Goal: Task Accomplishment & Management: Manage account settings

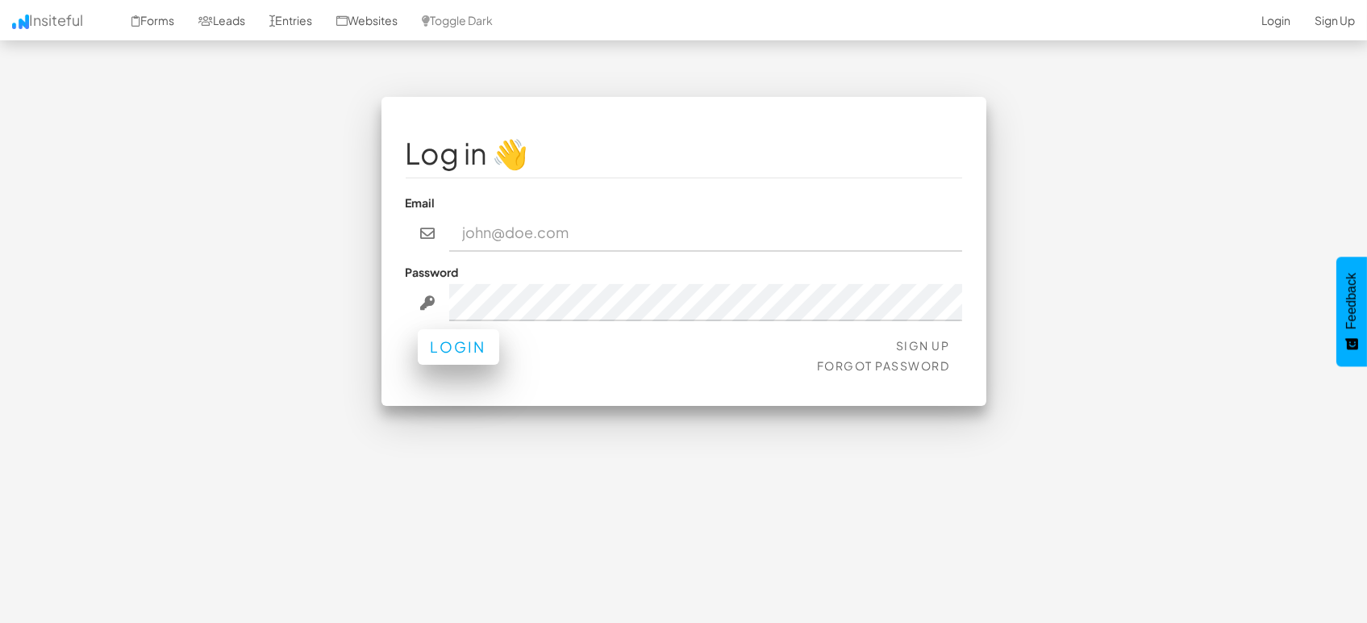
type input "[EMAIL_ADDRESS][DOMAIN_NAME]"
click at [459, 353] on button "Login" at bounding box center [458, 346] width 81 height 35
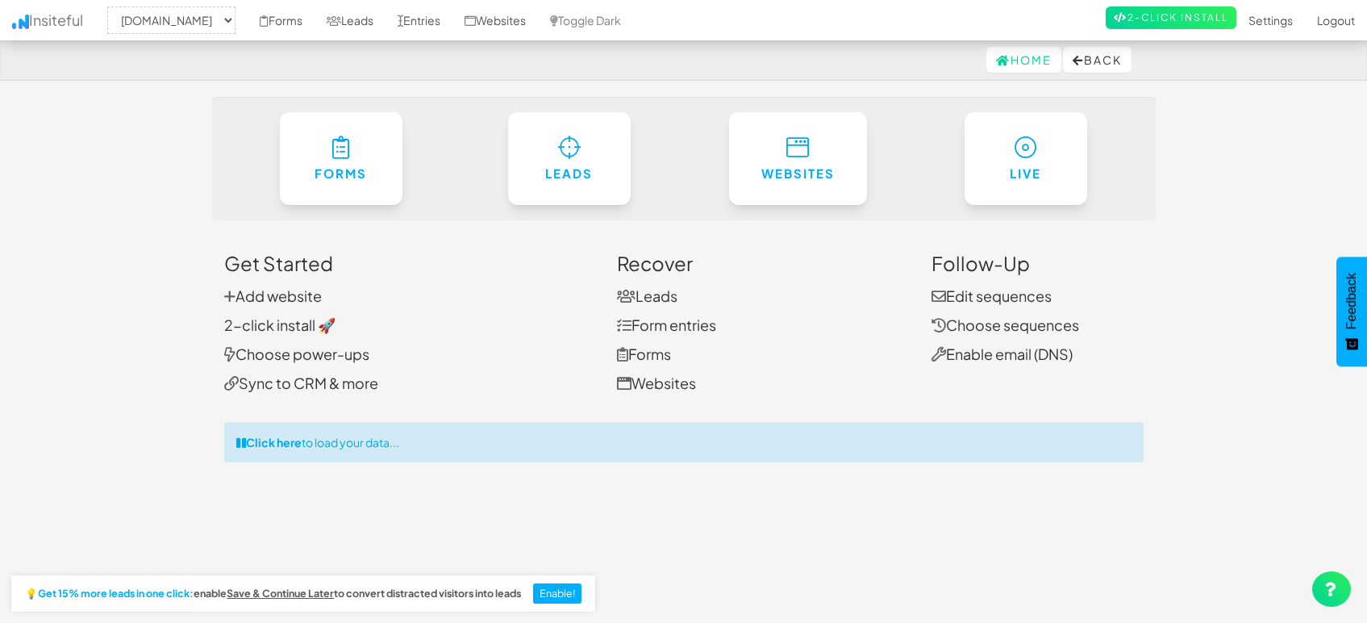
select select "1505"
click at [421, 22] on link "Entries" at bounding box center [419, 20] width 67 height 40
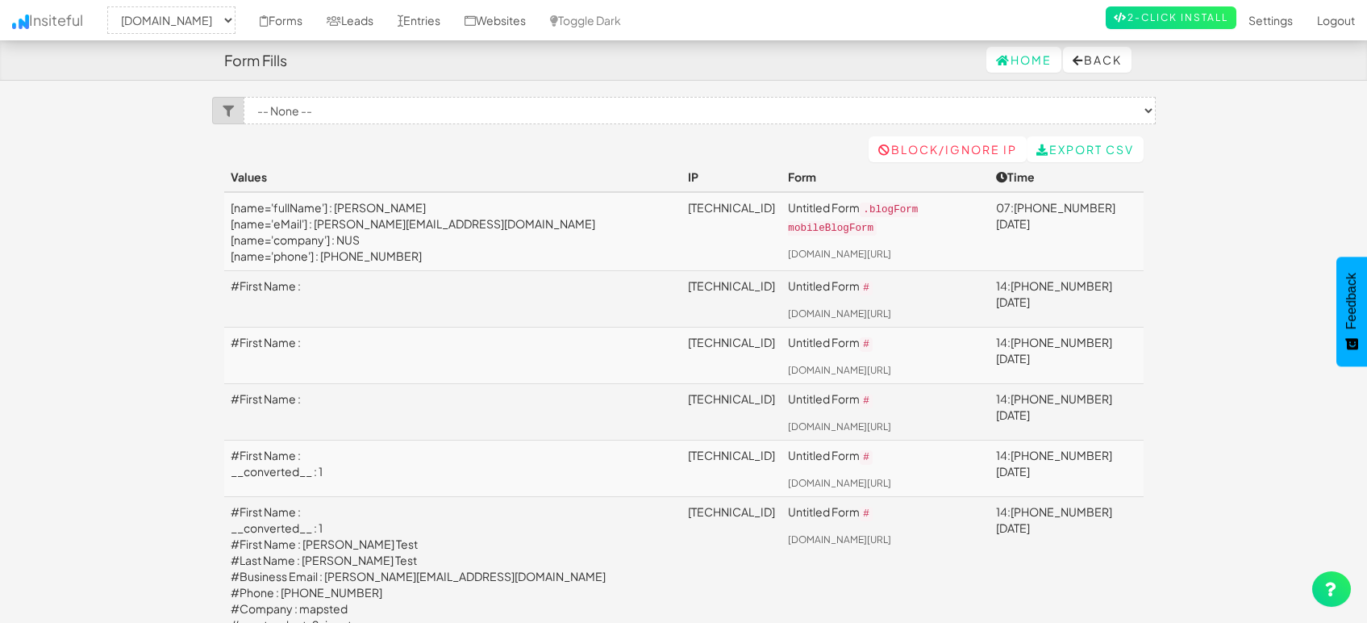
select select "1505"
click at [357, 27] on link "Leads" at bounding box center [350, 20] width 71 height 40
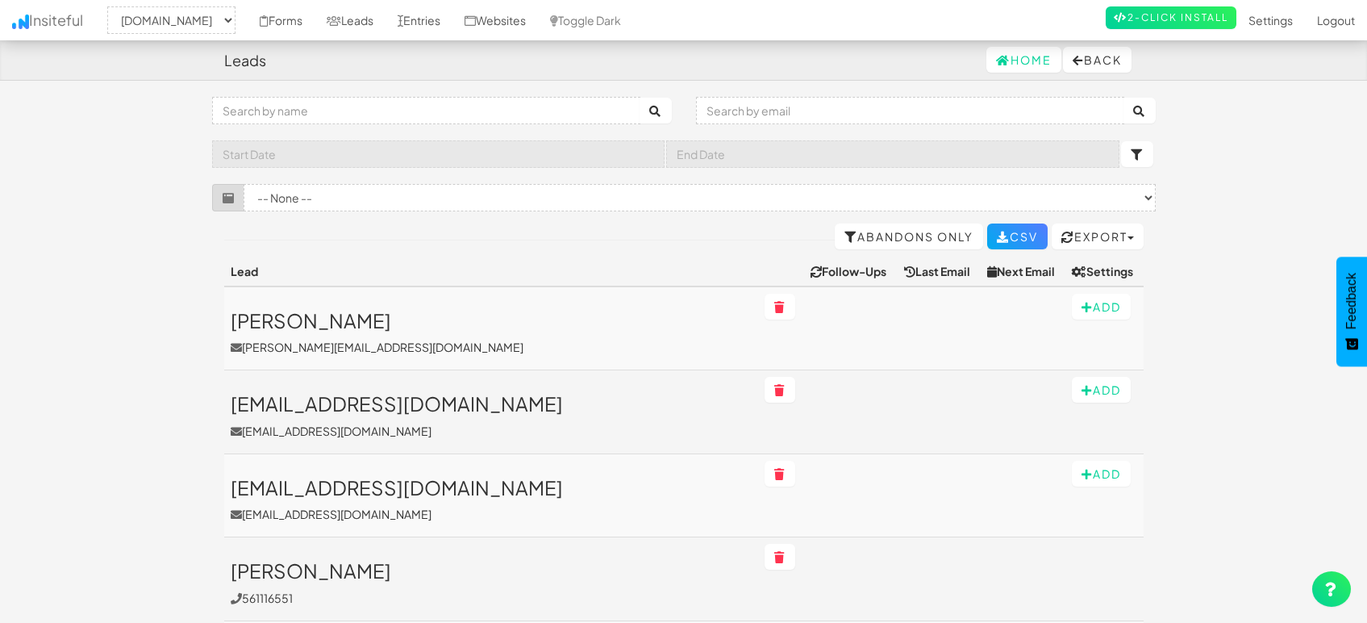
select select "1505"
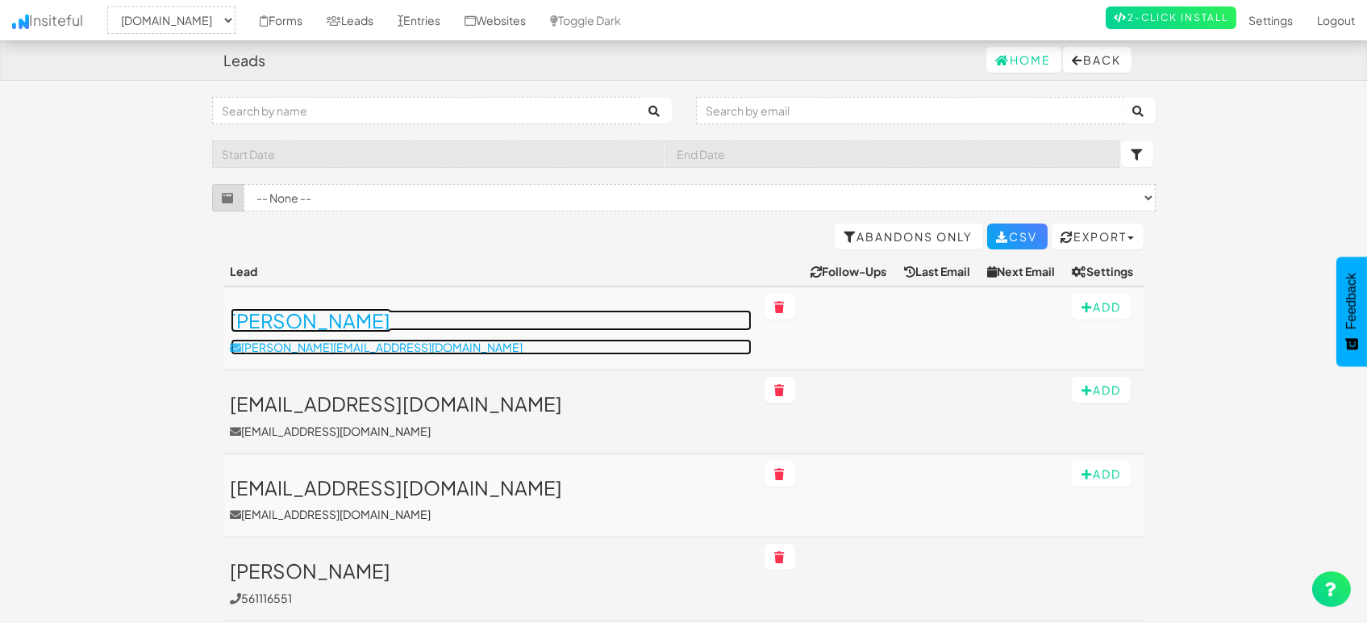
click at [293, 324] on h3 "[PERSON_NAME]" at bounding box center [492, 320] width 522 height 21
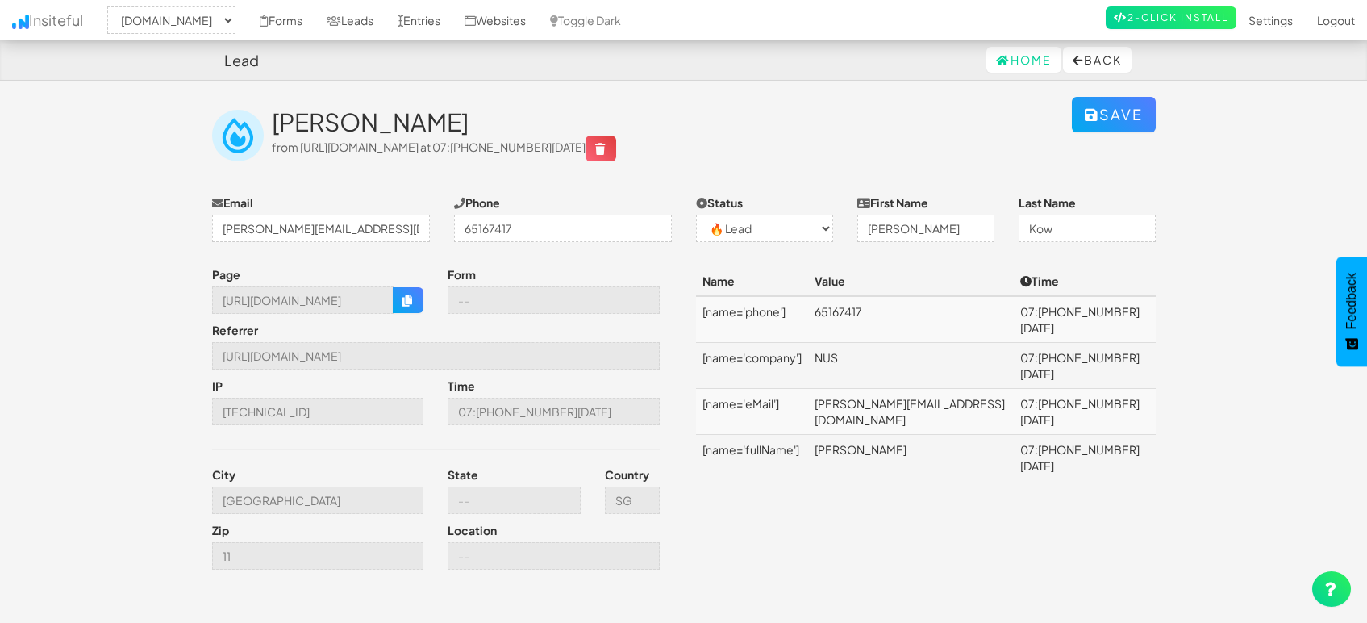
select select "1505"
select select "0"
